Goal: Task Accomplishment & Management: Manage account settings

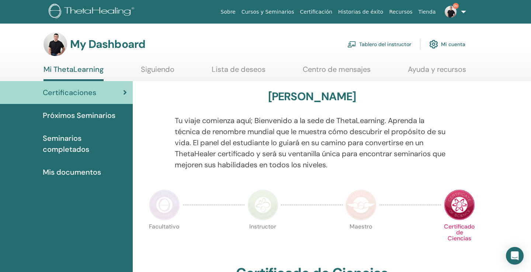
click at [390, 44] on link "Tablero del instructor" at bounding box center [379, 44] width 64 height 16
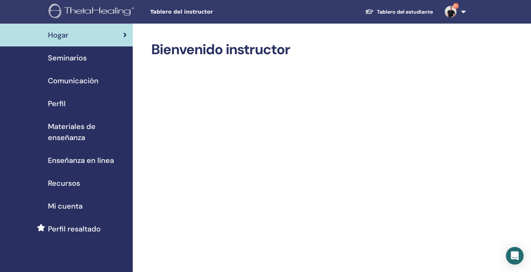
click at [70, 58] on span "Seminarios" at bounding box center [67, 57] width 39 height 11
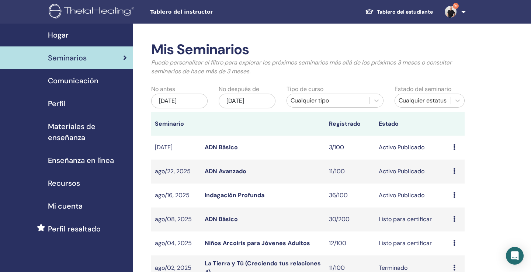
click at [230, 171] on link "ADN Avanzado" at bounding box center [226, 171] width 42 height 8
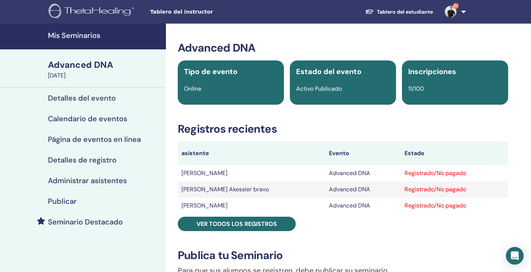
click at [99, 180] on h4 "Administrar asistentes" at bounding box center [87, 180] width 79 height 9
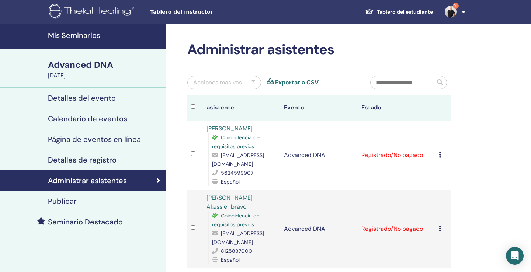
click at [414, 83] on input "text" at bounding box center [402, 82] width 64 height 13
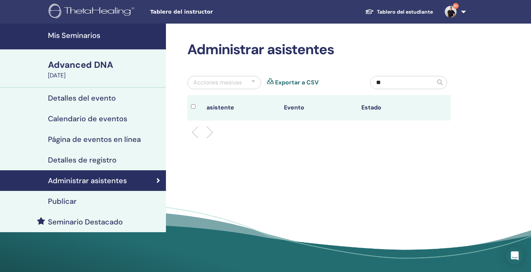
type input "*"
